Goal: Transaction & Acquisition: Download file/media

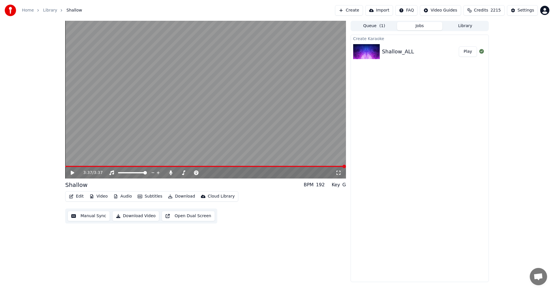
click at [380, 56] on div at bounding box center [367, 51] width 29 height 15
click at [73, 173] on icon at bounding box center [72, 173] width 3 height 4
click at [172, 174] on icon at bounding box center [171, 172] width 6 height 5
click at [71, 173] on icon at bounding box center [77, 172] width 14 height 5
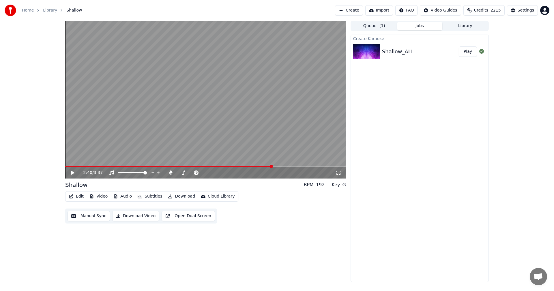
click at [78, 194] on button "Edit" at bounding box center [76, 196] width 19 height 8
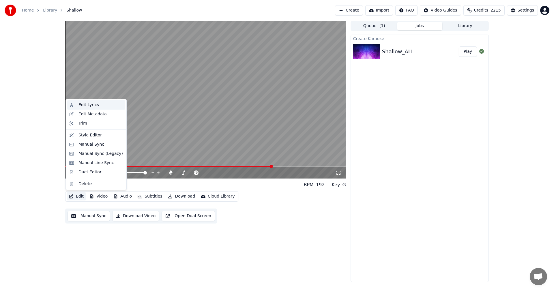
click at [88, 106] on div "Edit Lyrics" at bounding box center [88, 105] width 20 height 6
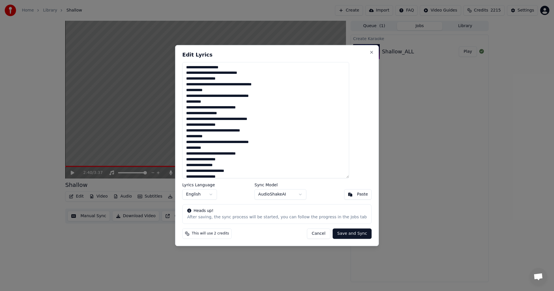
click at [310, 229] on button "Cancel" at bounding box center [318, 233] width 23 height 10
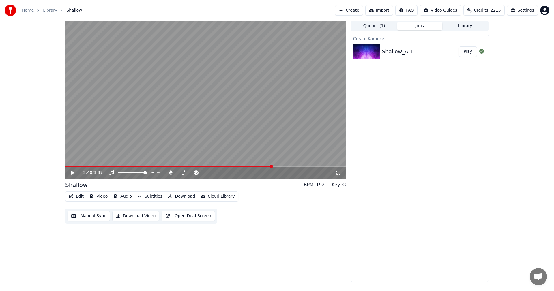
click at [77, 196] on button "Edit" at bounding box center [76, 196] width 19 height 8
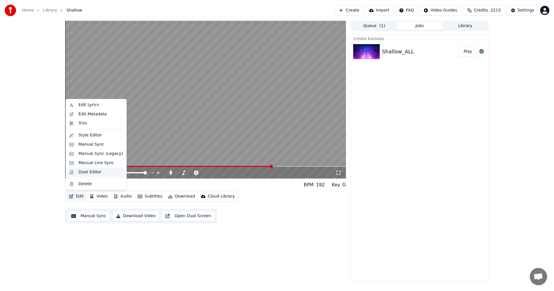
click at [92, 173] on div "Duet Editor" at bounding box center [89, 172] width 23 height 6
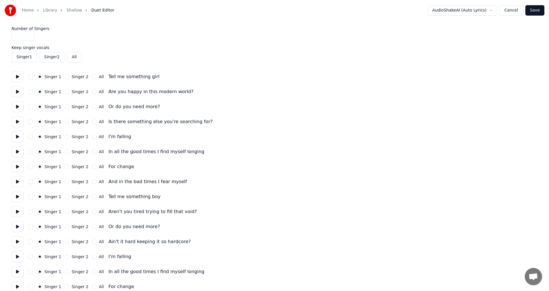
click at [17, 79] on button at bounding box center [18, 77] width 12 height 10
click at [16, 89] on button at bounding box center [18, 92] width 12 height 10
click at [17, 91] on button at bounding box center [18, 92] width 12 height 10
click at [15, 136] on button at bounding box center [18, 137] width 12 height 10
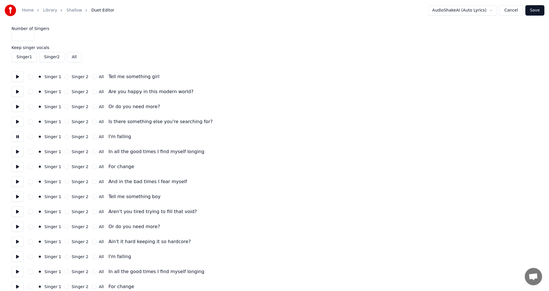
click at [15, 136] on button at bounding box center [18, 137] width 12 height 10
click at [16, 153] on button at bounding box center [18, 152] width 12 height 10
click at [18, 166] on button at bounding box center [18, 166] width 12 height 10
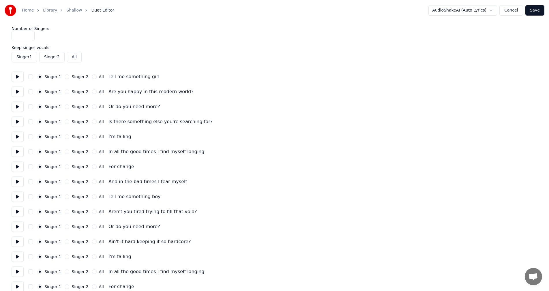
click at [20, 181] on button at bounding box center [18, 181] width 12 height 10
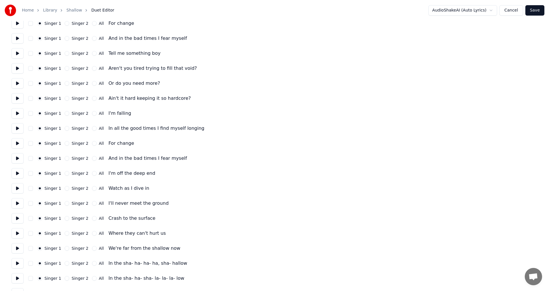
scroll to position [144, 0]
click at [16, 54] on button at bounding box center [18, 52] width 12 height 10
drag, startPoint x: 65, startPoint y: 52, endPoint x: 63, endPoint y: 55, distance: 3.4
click at [65, 52] on button "Singer 2" at bounding box center [67, 52] width 5 height 5
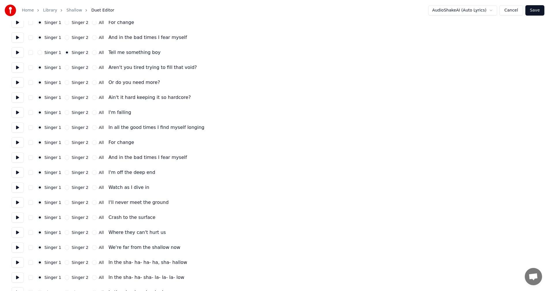
click at [65, 68] on button "Singer 2" at bounding box center [67, 67] width 5 height 5
click at [17, 82] on button at bounding box center [18, 82] width 12 height 10
click at [16, 96] on button at bounding box center [18, 97] width 12 height 10
click at [15, 112] on button at bounding box center [18, 112] width 12 height 10
click at [15, 127] on button at bounding box center [18, 127] width 12 height 10
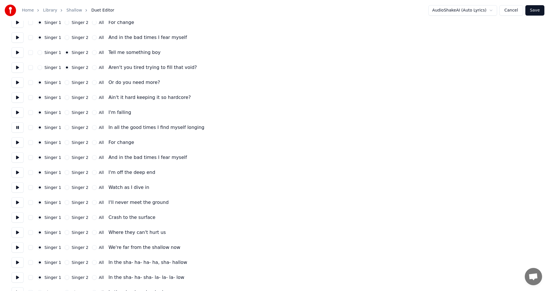
click at [16, 142] on button at bounding box center [18, 142] width 12 height 10
click at [17, 158] on button at bounding box center [18, 157] width 12 height 10
click at [17, 173] on button at bounding box center [18, 172] width 12 height 10
click at [18, 184] on button at bounding box center [18, 187] width 12 height 10
click at [16, 200] on button at bounding box center [18, 202] width 12 height 10
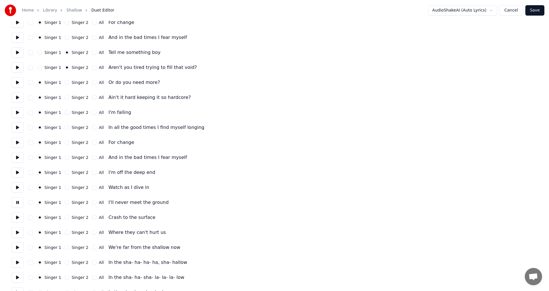
click at [14, 218] on button at bounding box center [18, 217] width 12 height 10
click at [15, 232] on button at bounding box center [18, 232] width 12 height 10
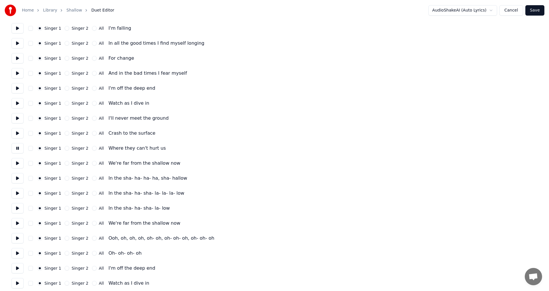
scroll to position [231, 0]
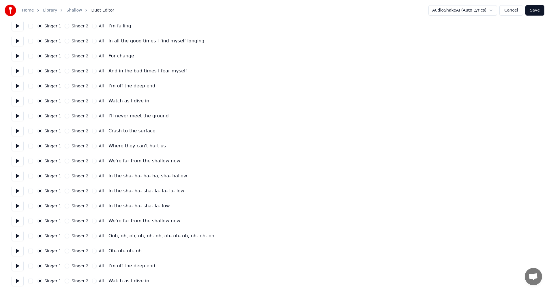
click at [18, 160] on button at bounding box center [18, 161] width 12 height 10
click at [16, 174] on button at bounding box center [18, 176] width 12 height 10
click at [92, 175] on button "All" at bounding box center [94, 176] width 5 height 5
click at [65, 161] on button "Singer 2" at bounding box center [67, 161] width 5 height 5
drag, startPoint x: 65, startPoint y: 145, endPoint x: 65, endPoint y: 137, distance: 8.4
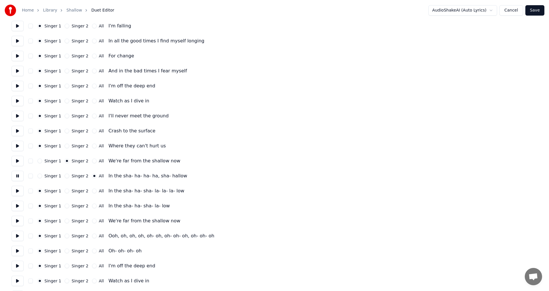
click at [65, 145] on button "Singer 2" at bounding box center [67, 146] width 5 height 5
click at [65, 131] on button "Singer 2" at bounding box center [67, 131] width 5 height 5
click at [66, 117] on button "Singer 2" at bounding box center [67, 116] width 5 height 5
click at [65, 101] on button "Singer 2" at bounding box center [67, 101] width 5 height 5
click at [66, 85] on button "Singer 2" at bounding box center [67, 86] width 5 height 5
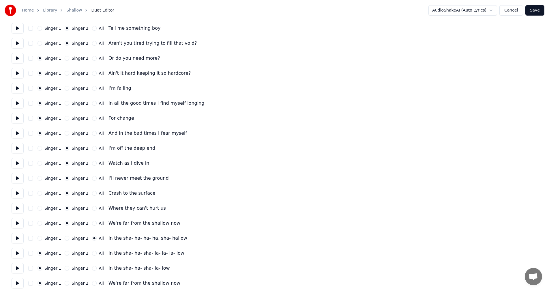
scroll to position [144, 0]
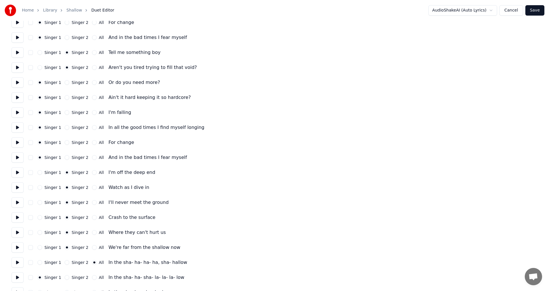
click at [65, 158] on button "Singer 2" at bounding box center [67, 157] width 5 height 5
click at [65, 142] on button "Singer 2" at bounding box center [67, 142] width 5 height 5
click at [65, 128] on button "Singer 2" at bounding box center [67, 127] width 5 height 5
click at [65, 114] on button "Singer 2" at bounding box center [67, 112] width 5 height 5
click at [65, 98] on button "Singer 2" at bounding box center [67, 97] width 5 height 5
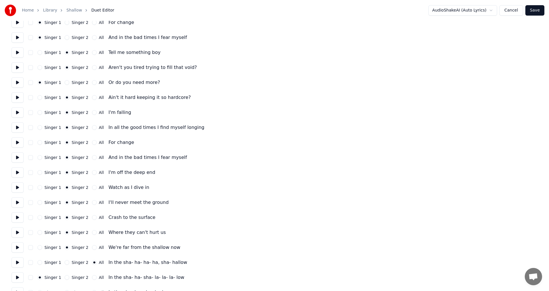
click at [65, 84] on button "Singer 2" at bounding box center [67, 82] width 5 height 5
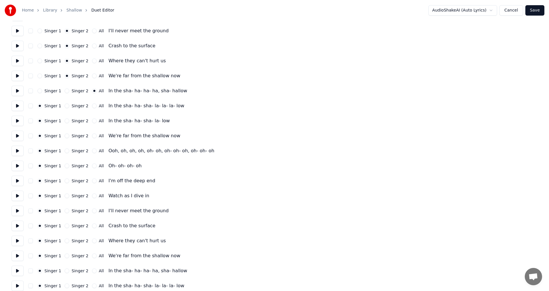
scroll to position [317, 0]
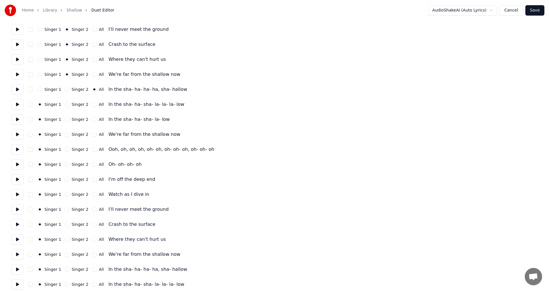
click at [92, 105] on button "All" at bounding box center [94, 104] width 5 height 5
click at [16, 165] on button at bounding box center [18, 164] width 12 height 10
click at [19, 149] on button at bounding box center [18, 149] width 12 height 10
click at [66, 150] on button "Singer 2" at bounding box center [67, 149] width 5 height 5
click at [17, 177] on button at bounding box center [18, 179] width 12 height 10
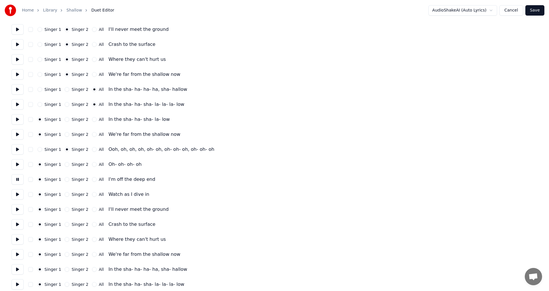
click at [17, 177] on button at bounding box center [18, 179] width 12 height 10
click at [16, 195] on button at bounding box center [18, 194] width 12 height 10
click at [16, 209] on button at bounding box center [18, 209] width 12 height 10
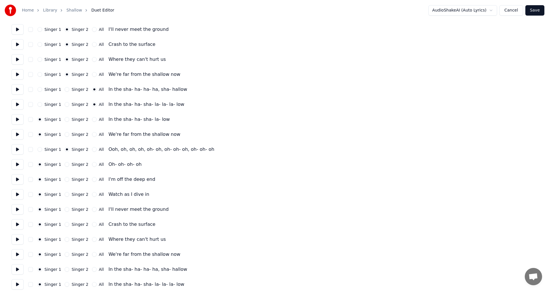
click at [15, 225] on button at bounding box center [18, 224] width 12 height 10
click at [16, 238] on button at bounding box center [18, 239] width 12 height 10
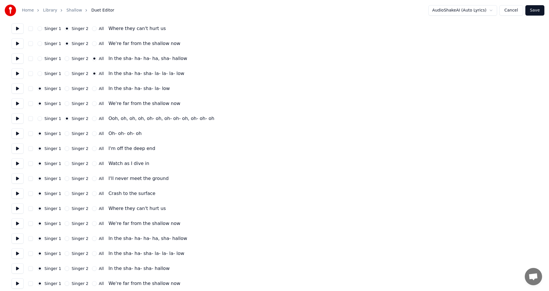
scroll to position [352, 0]
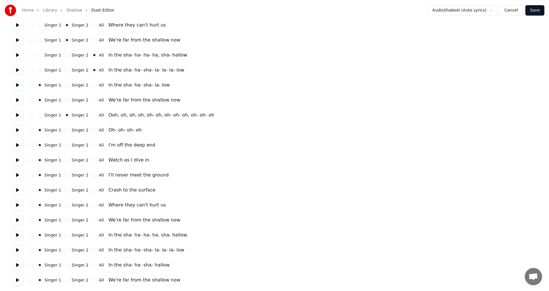
click at [17, 221] on button at bounding box center [18, 220] width 12 height 10
click at [17, 236] on button at bounding box center [18, 235] width 12 height 10
click at [92, 237] on button "All" at bounding box center [94, 235] width 5 height 5
click at [92, 251] on button "All" at bounding box center [94, 250] width 5 height 5
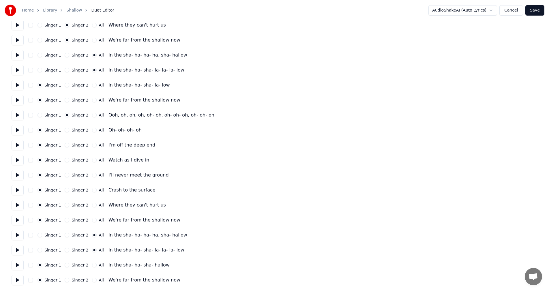
click at [92, 265] on button "All" at bounding box center [94, 265] width 5 height 5
click at [92, 281] on button "All" at bounding box center [94, 280] width 5 height 5
click at [65, 221] on button "Singer 2" at bounding box center [67, 220] width 5 height 5
click at [65, 206] on button "Singer 2" at bounding box center [67, 205] width 5 height 5
drag, startPoint x: 64, startPoint y: 190, endPoint x: 63, endPoint y: 185, distance: 5.5
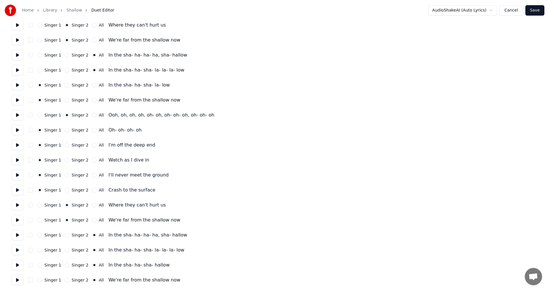
click at [65, 189] on button "Singer 2" at bounding box center [67, 190] width 5 height 5
click at [65, 175] on button "Singer 2" at bounding box center [67, 175] width 5 height 5
click at [66, 159] on button "Singer 2" at bounding box center [67, 160] width 5 height 5
click at [66, 146] on button "Singer 2" at bounding box center [67, 145] width 5 height 5
click at [65, 130] on button "Singer 2" at bounding box center [67, 130] width 5 height 5
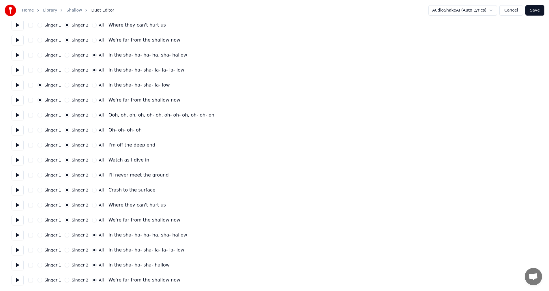
click at [538, 7] on button "Save" at bounding box center [534, 10] width 19 height 10
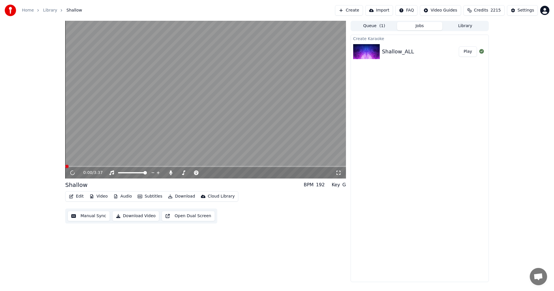
click at [100, 196] on button "Video" at bounding box center [98, 196] width 23 height 8
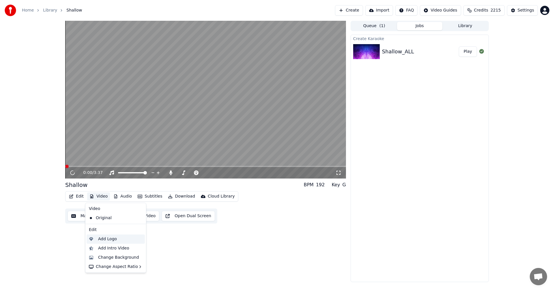
click at [105, 239] on div "Add Logo" at bounding box center [107, 239] width 19 height 6
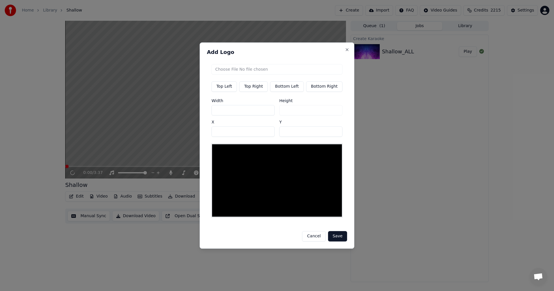
click at [253, 71] on input "file" at bounding box center [276, 69] width 131 height 10
type input "**********"
type input "***"
click at [238, 114] on input "***" at bounding box center [242, 110] width 63 height 10
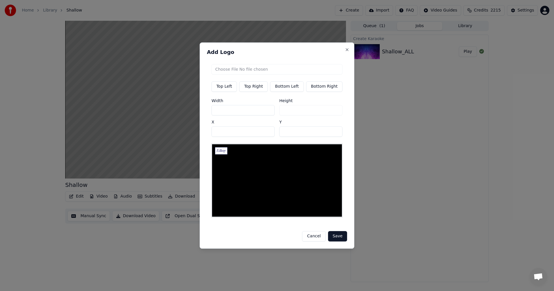
click at [238, 114] on input "***" at bounding box center [242, 110] width 63 height 10
type input "*"
type input "**"
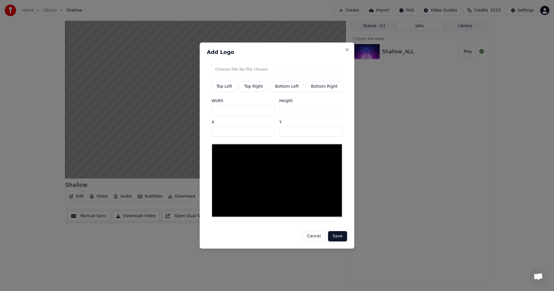
type input "**"
type input "***"
click at [338, 231] on button "Save" at bounding box center [337, 236] width 19 height 10
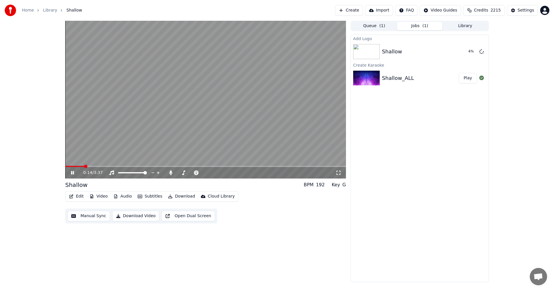
click at [73, 170] on div "0:14 / 3:37" at bounding box center [205, 173] width 276 height 6
click at [72, 172] on icon at bounding box center [72, 172] width 3 height 3
click at [471, 49] on button "Play" at bounding box center [468, 51] width 18 height 10
click at [190, 166] on span at bounding box center [205, 166] width 281 height 1
click at [72, 173] on icon at bounding box center [72, 172] width 3 height 3
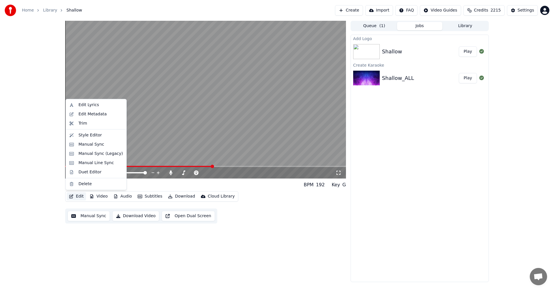
click at [80, 198] on button "Edit" at bounding box center [76, 196] width 19 height 8
click at [91, 115] on div "Edit Metadata" at bounding box center [92, 114] width 28 height 6
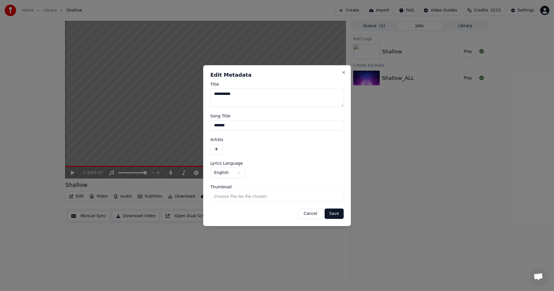
click at [244, 95] on textarea "**********" at bounding box center [276, 98] width 133 height 18
type textarea "*******"
click at [218, 147] on button "button" at bounding box center [216, 149] width 12 height 10
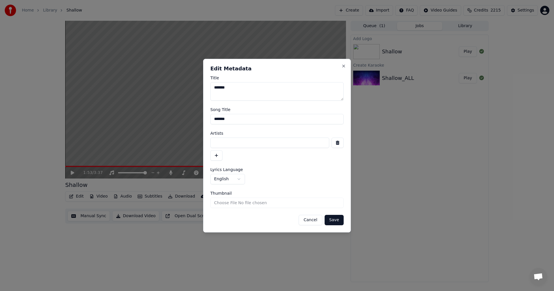
click at [226, 144] on input at bounding box center [269, 143] width 119 height 10
type input "*********"
click at [218, 152] on button "button" at bounding box center [216, 155] width 12 height 10
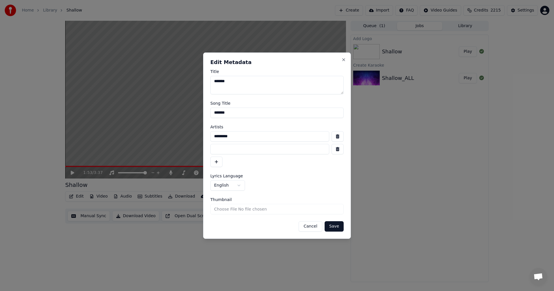
click at [218, 152] on input at bounding box center [269, 149] width 119 height 10
type input "**********"
click at [333, 224] on button "Save" at bounding box center [333, 226] width 19 height 10
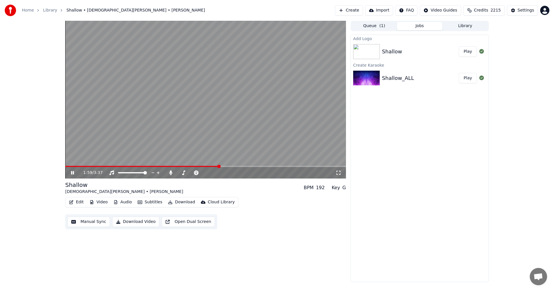
click at [72, 173] on icon at bounding box center [72, 172] width 3 height 3
click at [65, 165] on span at bounding box center [66, 166] width 3 height 3
click at [72, 174] on icon at bounding box center [72, 173] width 3 height 4
click at [73, 171] on icon at bounding box center [77, 172] width 14 height 5
click at [135, 224] on button "Download Video" at bounding box center [135, 222] width 47 height 10
